Goal: Task Accomplishment & Management: Complete application form

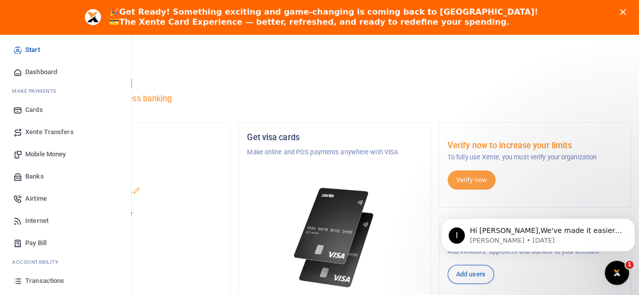
click at [38, 153] on span "Mobile Money" at bounding box center [45, 154] width 40 height 10
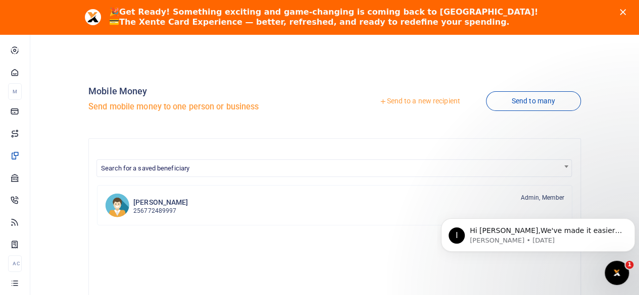
click at [387, 100] on link "Send to a new recipient" at bounding box center [420, 101] width 132 height 18
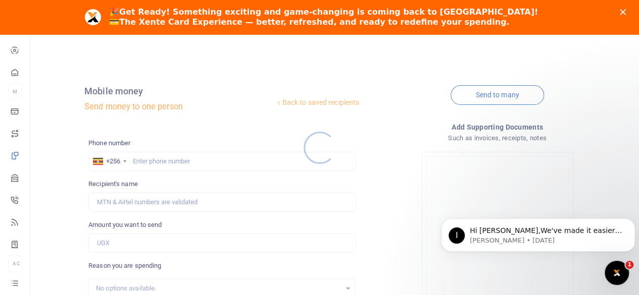
click at [163, 160] on div at bounding box center [319, 147] width 639 height 295
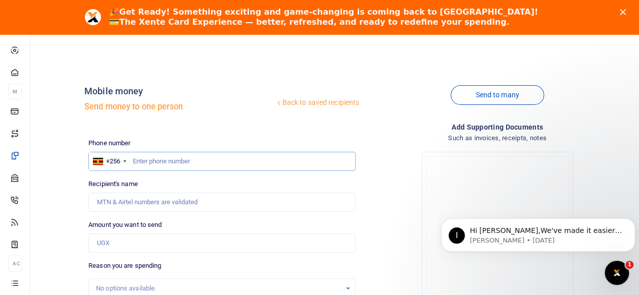
click at [163, 160] on input "text" at bounding box center [221, 161] width 267 height 19
type input "7"
paste input "0791711238"
type input "0791711238"
type input "[PERSON_NAME]"
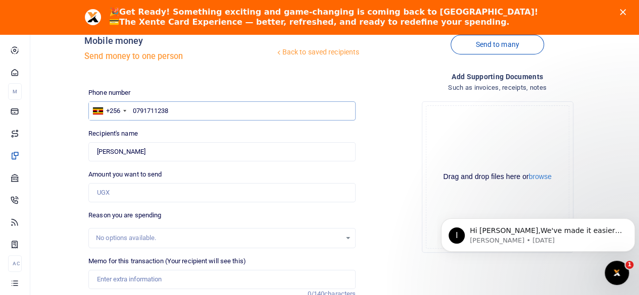
scroll to position [101, 0]
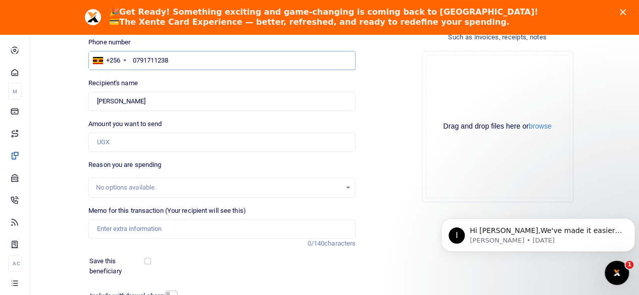
type input "0791711238"
click at [150, 139] on input "Amount you want to send" at bounding box center [221, 142] width 267 height 19
paste input "244,000"
type input "244,000"
click at [397, 198] on div "Drop your files here Drag and drop files here or browse Powered by Uppy" at bounding box center [497, 127] width 267 height 168
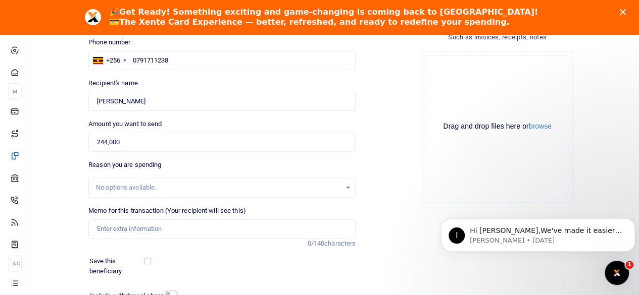
scroll to position [51, 0]
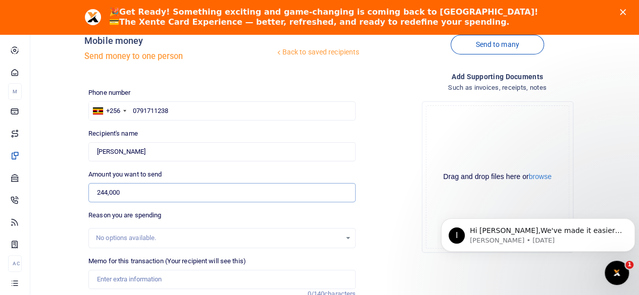
click at [126, 188] on input "244,000" at bounding box center [221, 192] width 267 height 19
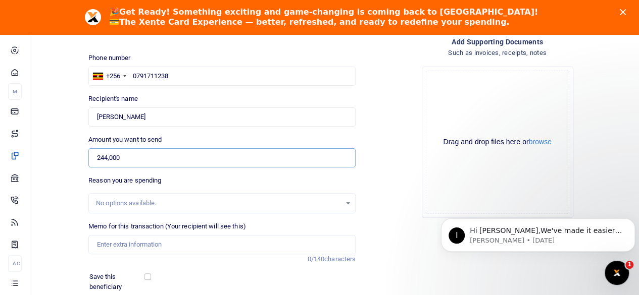
scroll to position [101, 0]
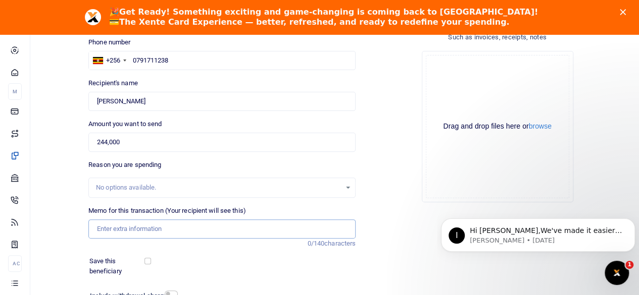
click at [167, 234] on input "Memo for this transaction (Your recipient will see this)" at bounding box center [221, 229] width 267 height 19
paste input "purchase of Beef Sausages"
type input "purchase of Beef Sausages"
click at [198, 260] on div "Save this beneficiary" at bounding box center [215, 267] width 261 height 20
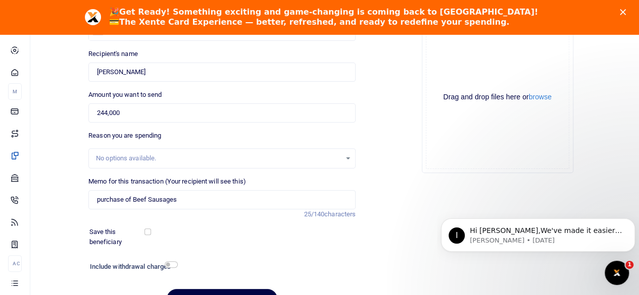
scroll to position [152, 0]
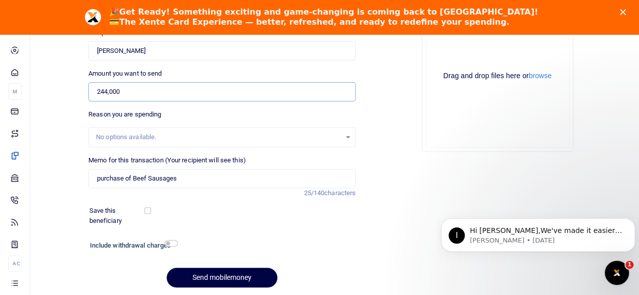
click at [109, 92] on input "244,000" at bounding box center [221, 91] width 267 height 19
type input "244,000"
click at [222, 197] on div "Memo for this transaction (Your recipient will see this) purchase of Beef Sausa…" at bounding box center [221, 177] width 275 height 43
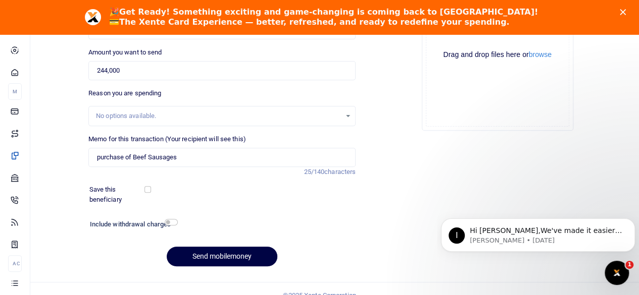
scroll to position [185, 0]
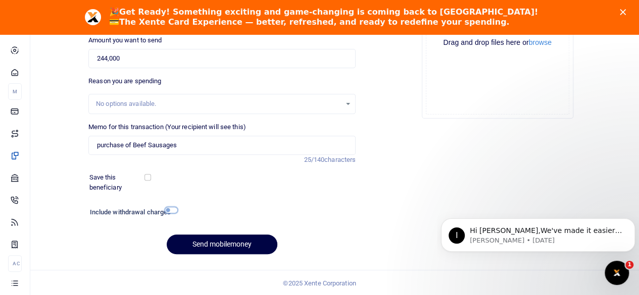
click at [169, 212] on input "checkbox" at bounding box center [171, 210] width 13 height 7
checkbox input "true"
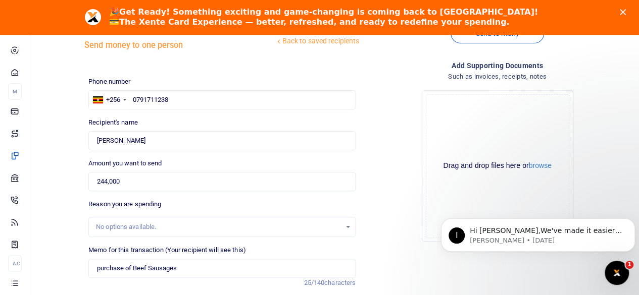
scroll to position [213, 0]
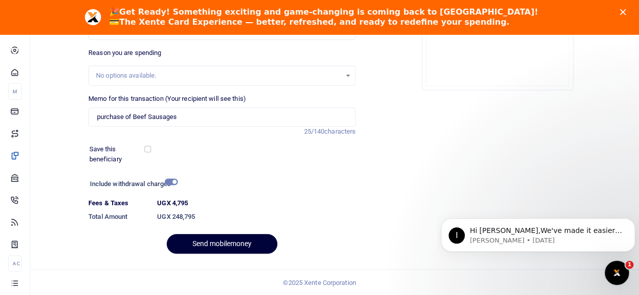
click at [228, 245] on button "Send mobilemoney" at bounding box center [222, 244] width 111 height 20
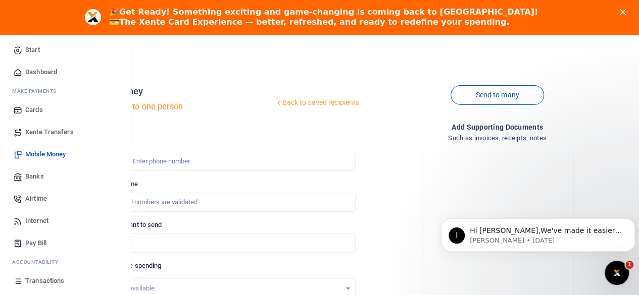
click at [41, 281] on span "Transactions" at bounding box center [44, 281] width 39 height 10
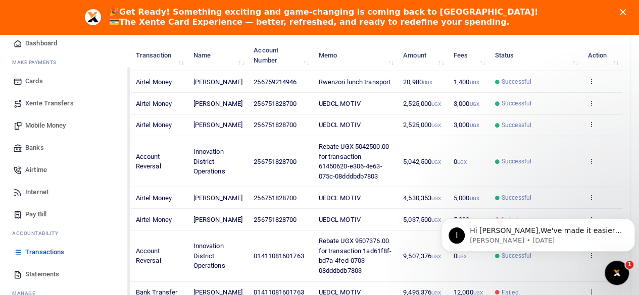
scroll to position [51, 0]
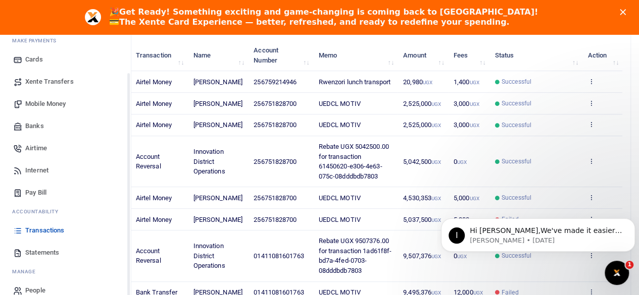
click at [45, 228] on span "Transactions" at bounding box center [44, 231] width 39 height 10
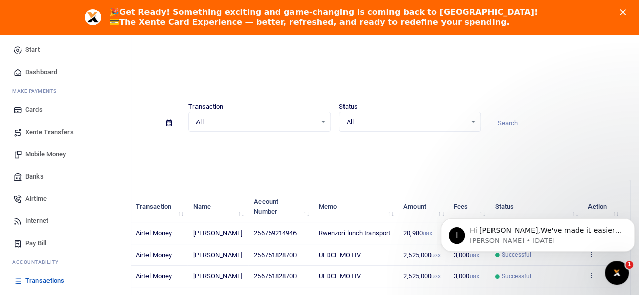
click at [42, 281] on span "Transactions" at bounding box center [44, 281] width 39 height 10
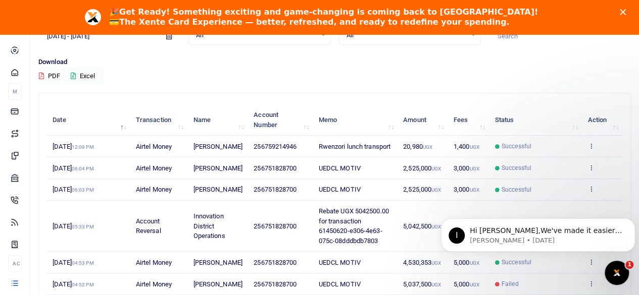
scroll to position [101, 0]
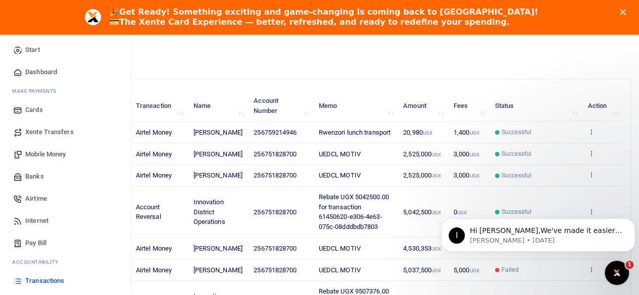
click at [42, 279] on span "Transactions" at bounding box center [44, 281] width 39 height 10
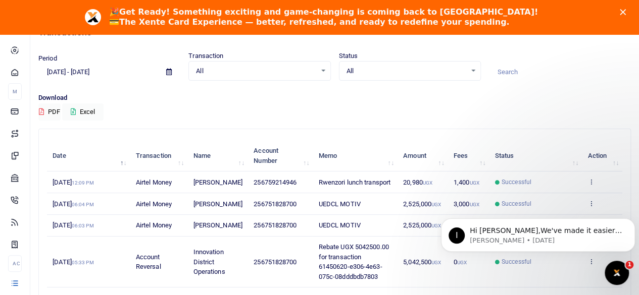
scroll to position [101, 0]
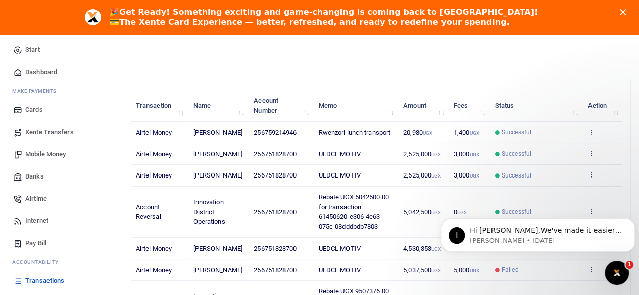
click at [30, 281] on span "Transactions" at bounding box center [44, 281] width 39 height 10
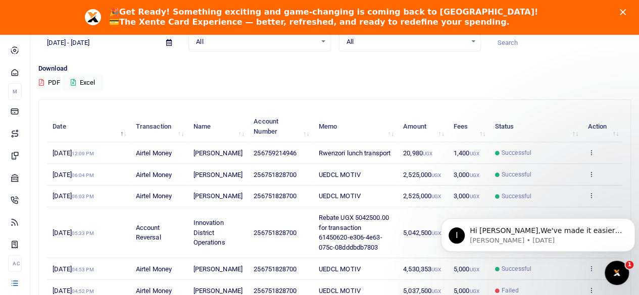
scroll to position [101, 0]
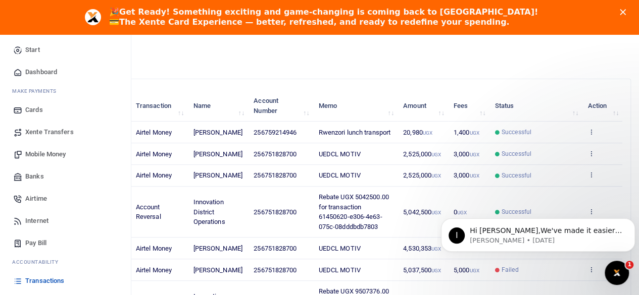
click at [41, 279] on span "Transactions" at bounding box center [44, 281] width 39 height 10
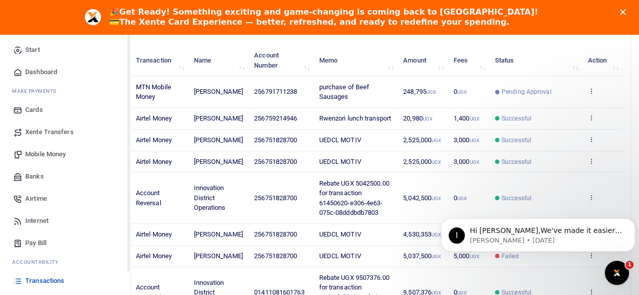
scroll to position [156, 0]
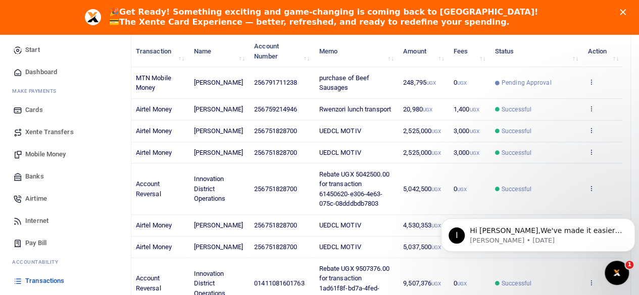
click at [33, 278] on span "Transactions" at bounding box center [44, 281] width 39 height 10
